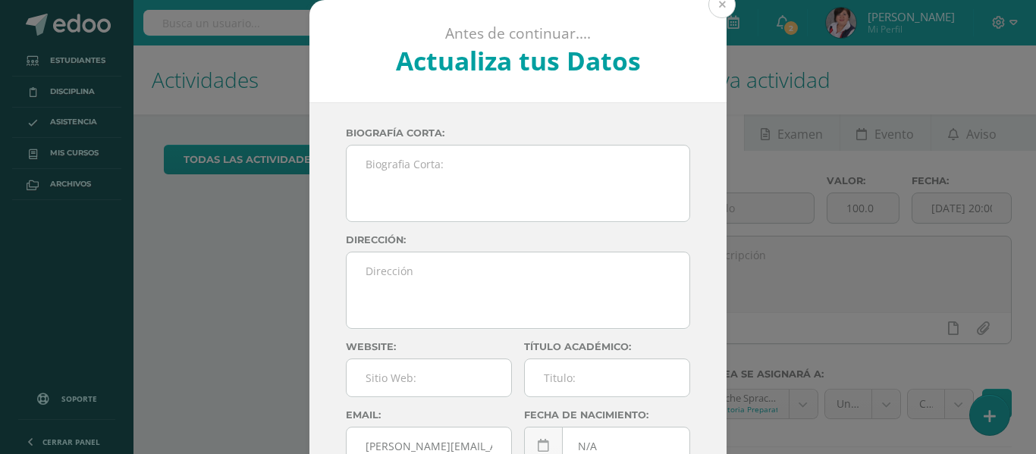
click at [717, 4] on button at bounding box center [721, 4] width 27 height 27
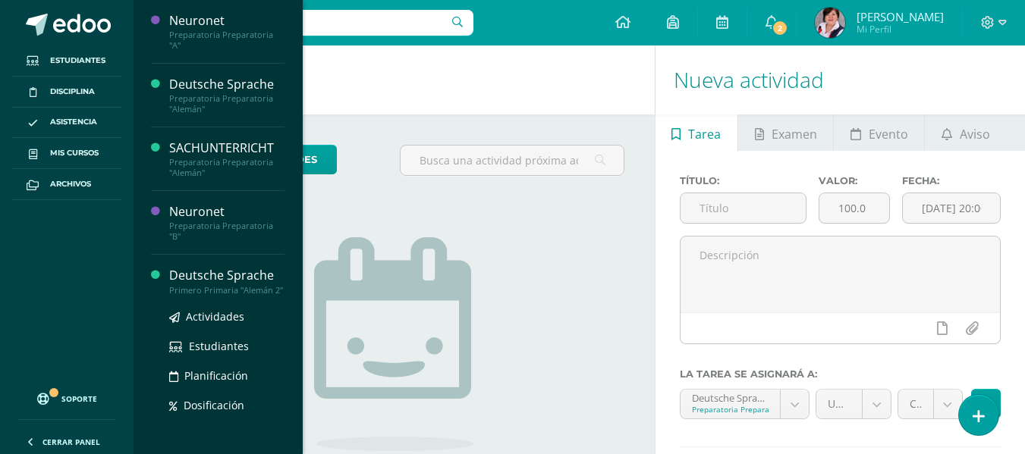
click at [246, 274] on div "Deutsche Sprache" at bounding box center [226, 275] width 115 height 17
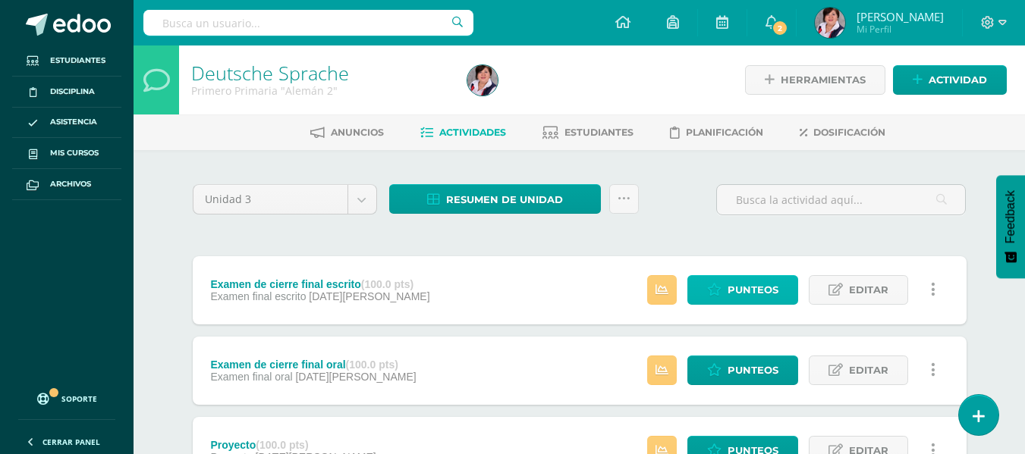
click at [761, 287] on span "Punteos" at bounding box center [752, 290] width 51 height 28
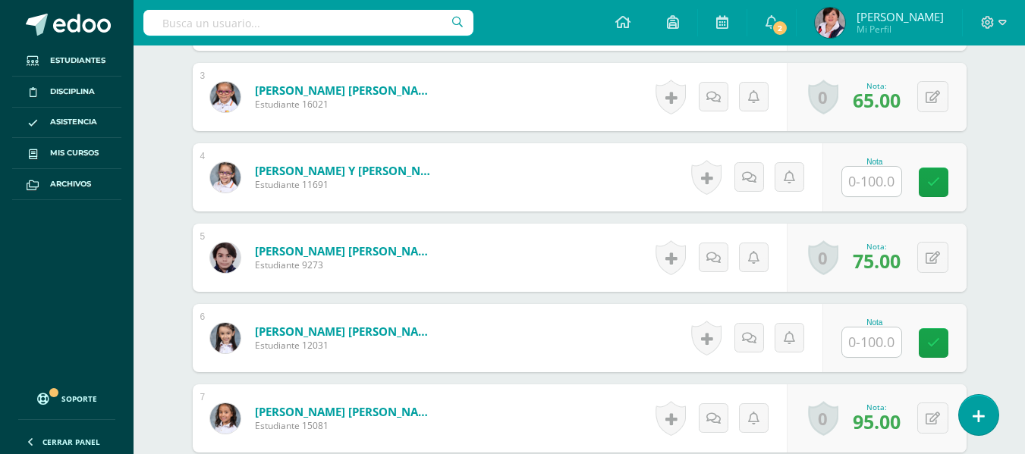
scroll to position [695, 0]
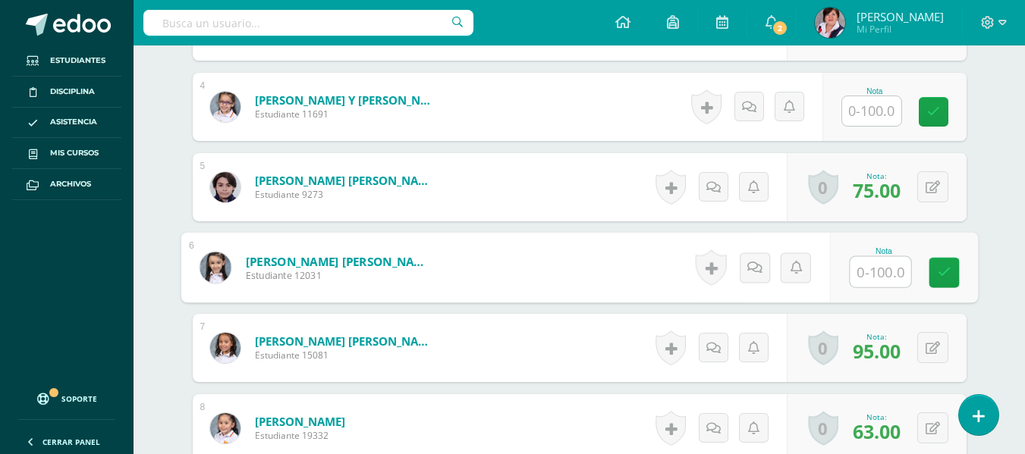
click at [881, 268] on input "text" at bounding box center [879, 272] width 61 height 30
type input "70"
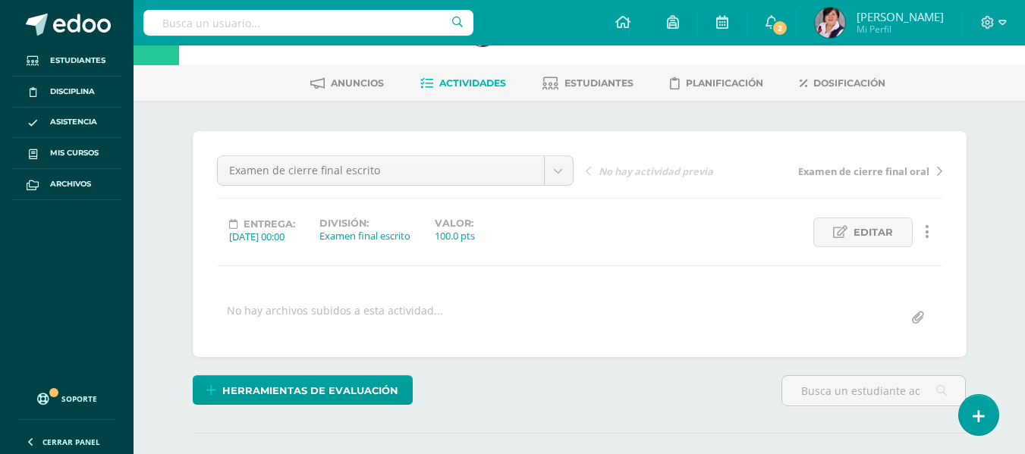
scroll to position [0, 0]
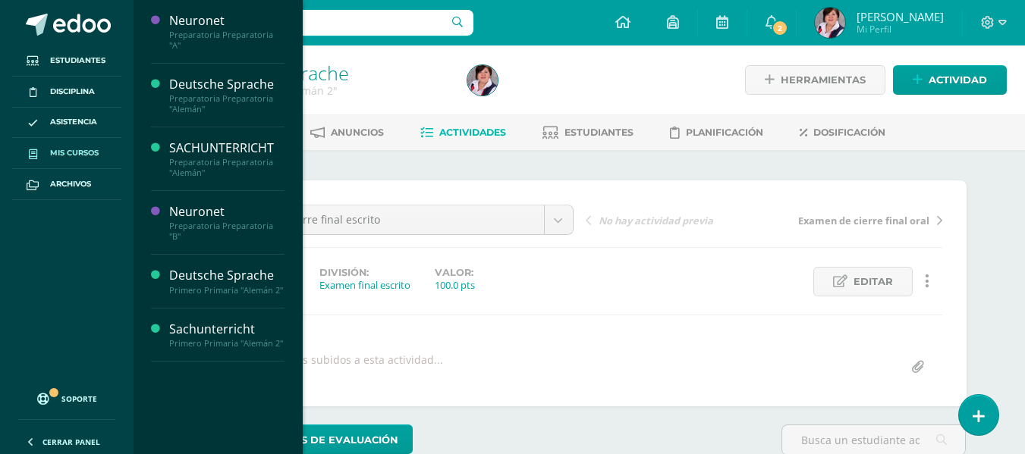
click at [85, 151] on span "Mis cursos" at bounding box center [74, 153] width 49 height 12
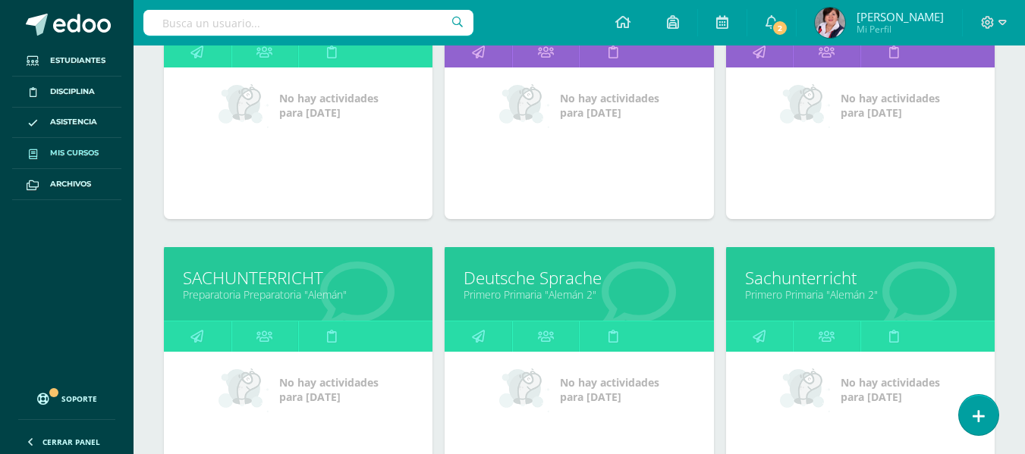
scroll to position [325, 0]
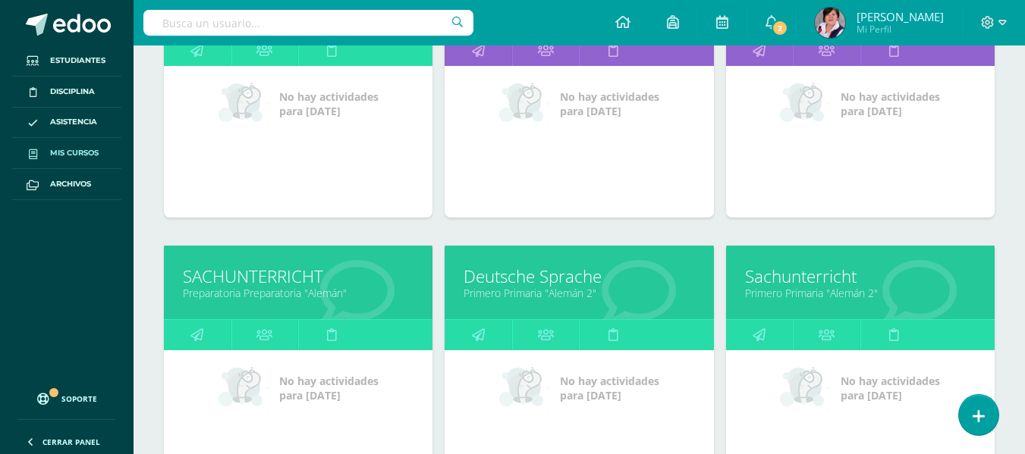
click at [848, 309] on div at bounding box center [919, 284] width 150 height 102
click at [817, 293] on link "Primero Primaria "Alemán 2"" at bounding box center [860, 293] width 231 height 14
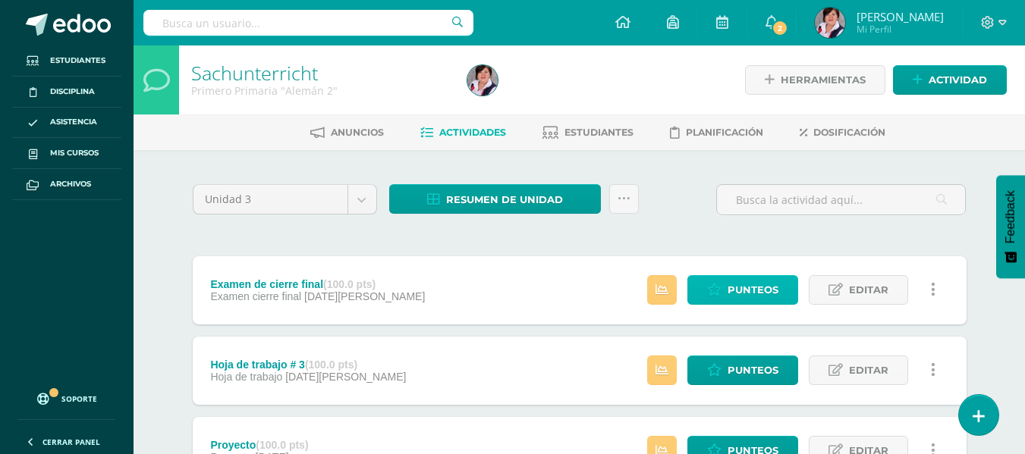
click at [748, 284] on span "Punteos" at bounding box center [752, 290] width 51 height 28
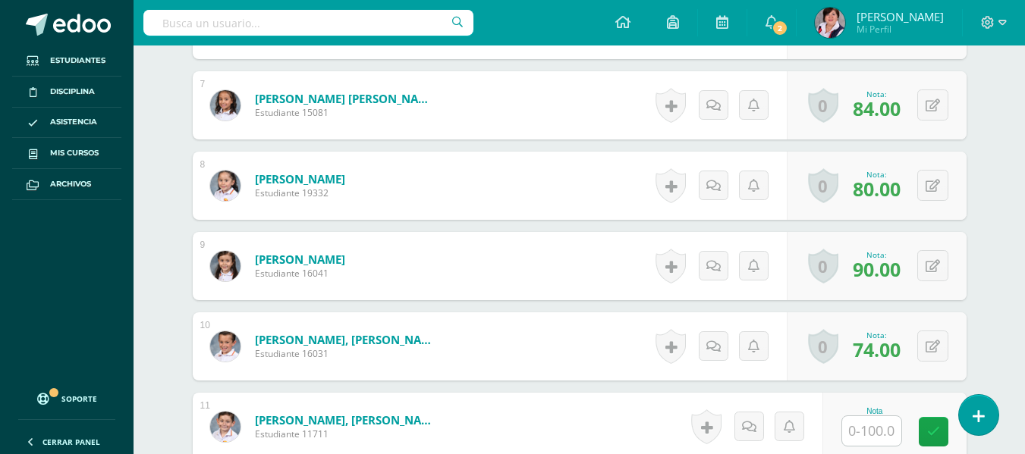
scroll to position [1029, 0]
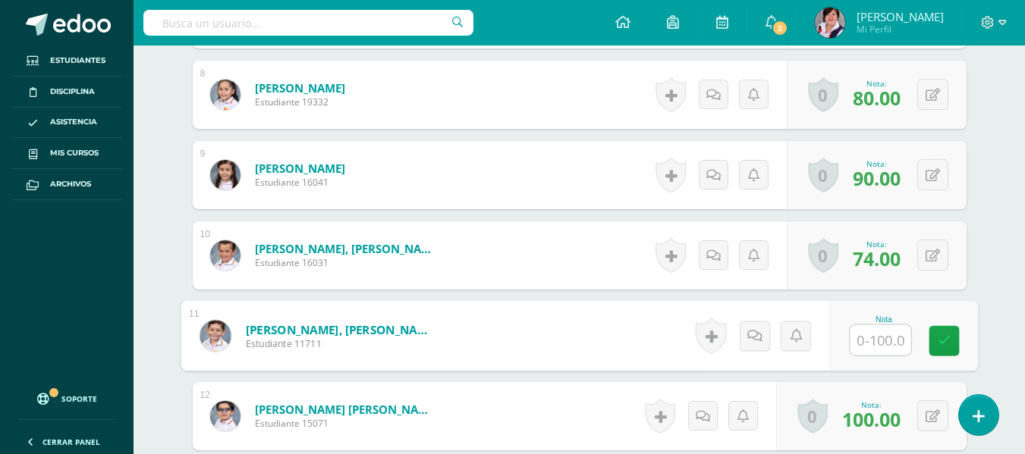
click at [861, 340] on input "text" at bounding box center [879, 340] width 61 height 30
type input "87"
click at [946, 336] on icon at bounding box center [944, 340] width 14 height 13
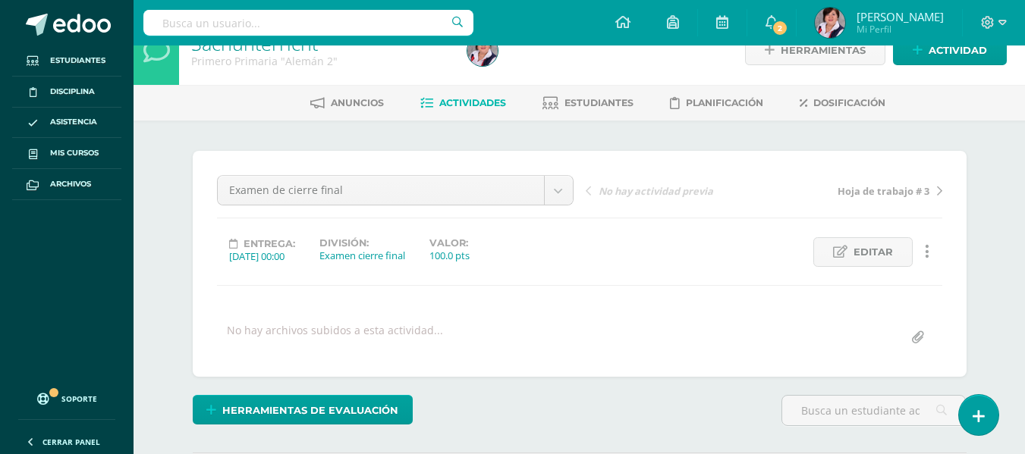
scroll to position [0, 0]
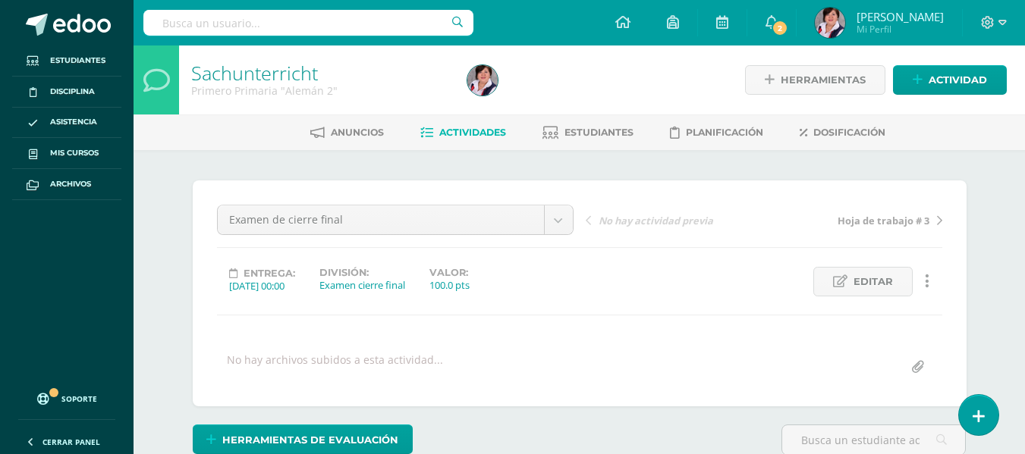
drag, startPoint x: 946, startPoint y: 336, endPoint x: 611, endPoint y: 369, distance: 336.8
click at [611, 369] on div "No hay archivos subidos a esta actividad..." at bounding box center [579, 368] width 737 height 30
